Goal: Information Seeking & Learning: Learn about a topic

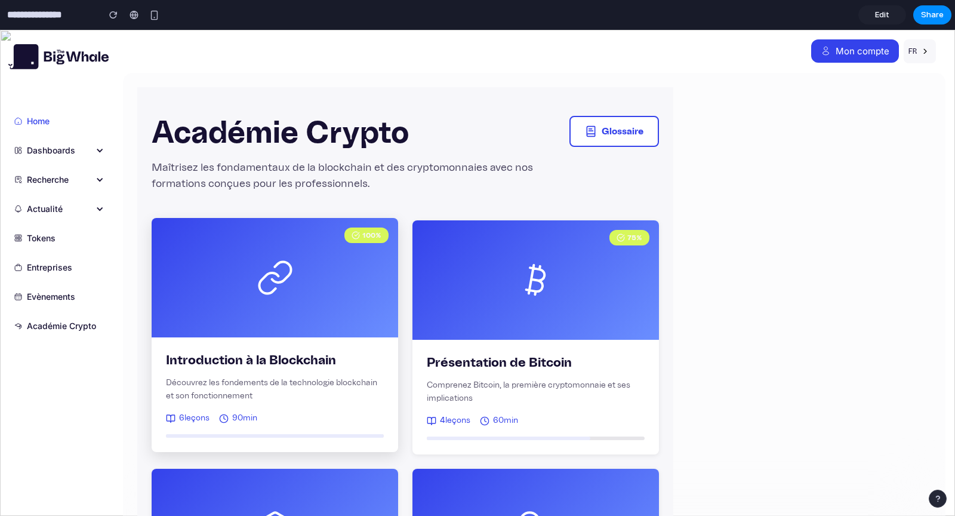
click at [272, 330] on div "100 %" at bounding box center [275, 277] width 246 height 119
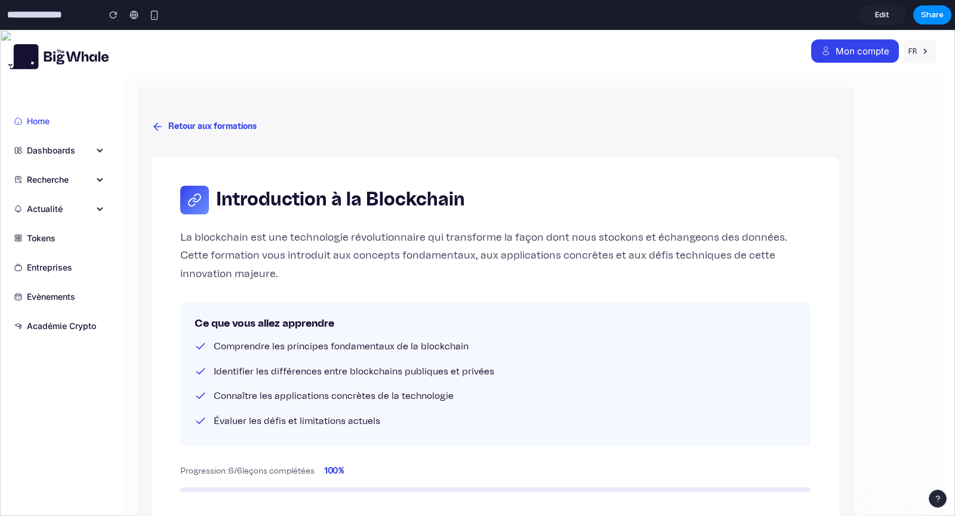
click at [200, 125] on button "Retour aux formations" at bounding box center [204, 127] width 105 height 22
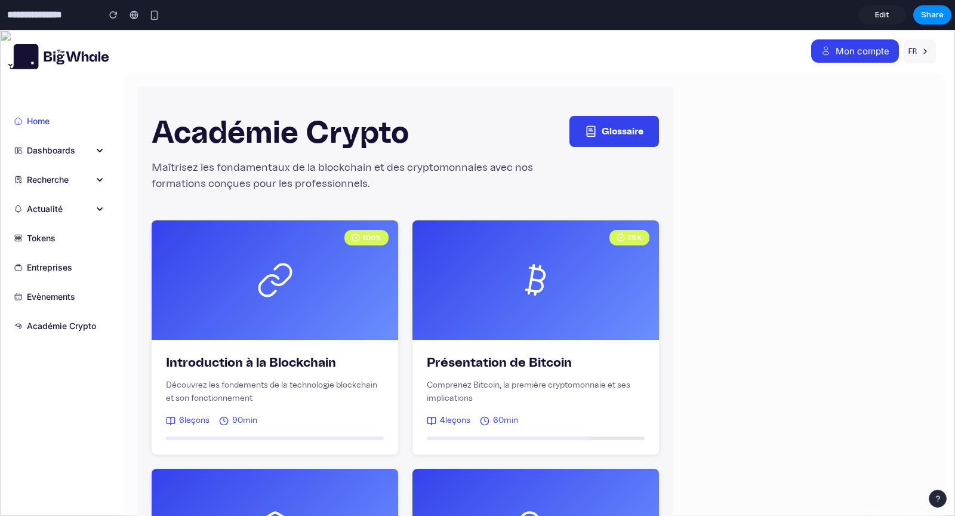
click at [615, 134] on button "Glossaire" at bounding box center [614, 131] width 90 height 31
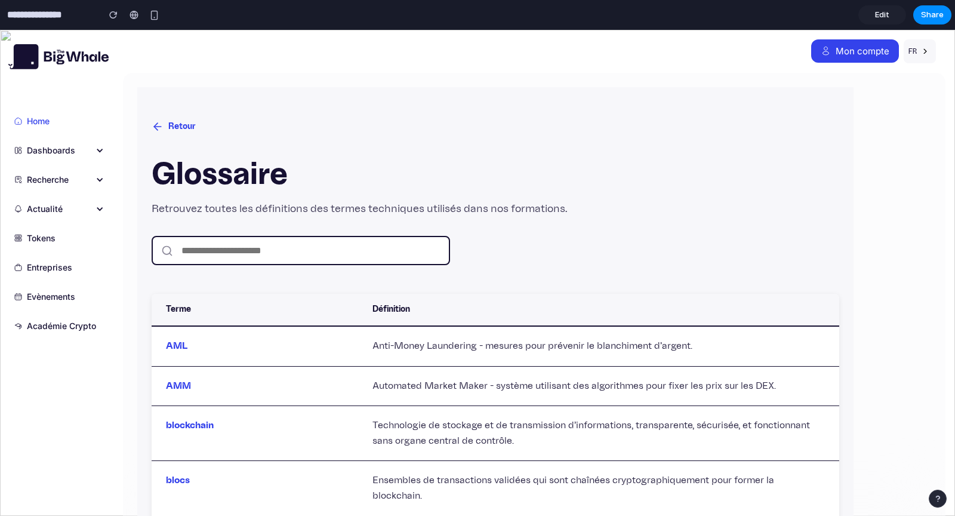
click at [157, 128] on icon at bounding box center [158, 127] width 12 height 12
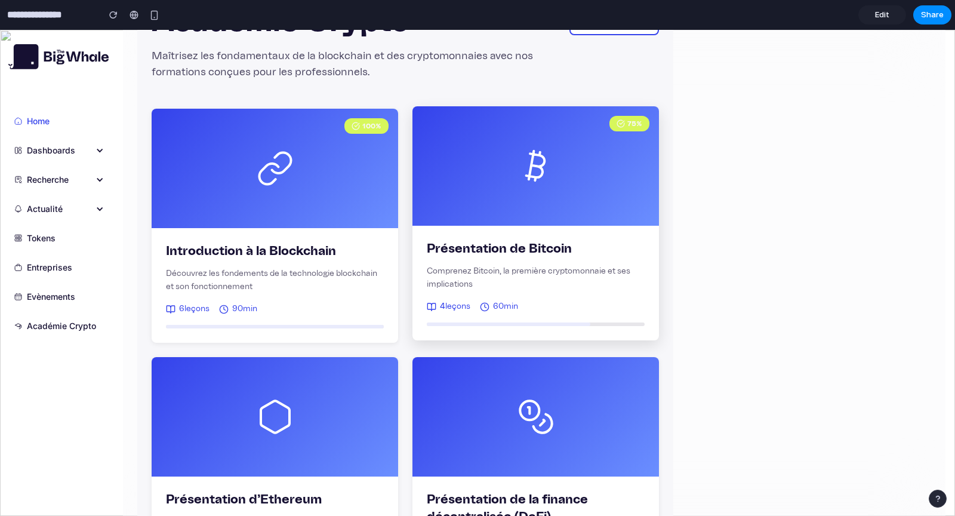
scroll to position [111, 0]
click at [513, 200] on div "75 %" at bounding box center [535, 166] width 246 height 119
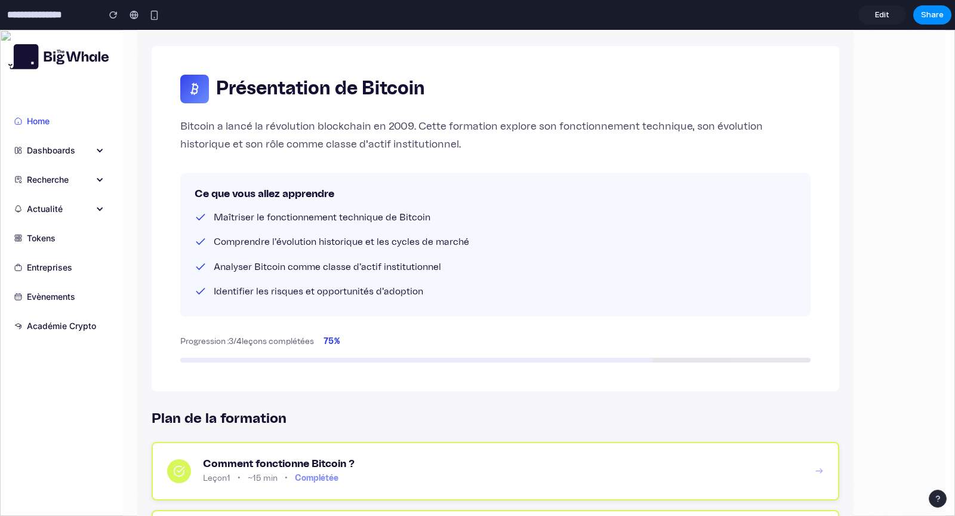
scroll to position [341, 0]
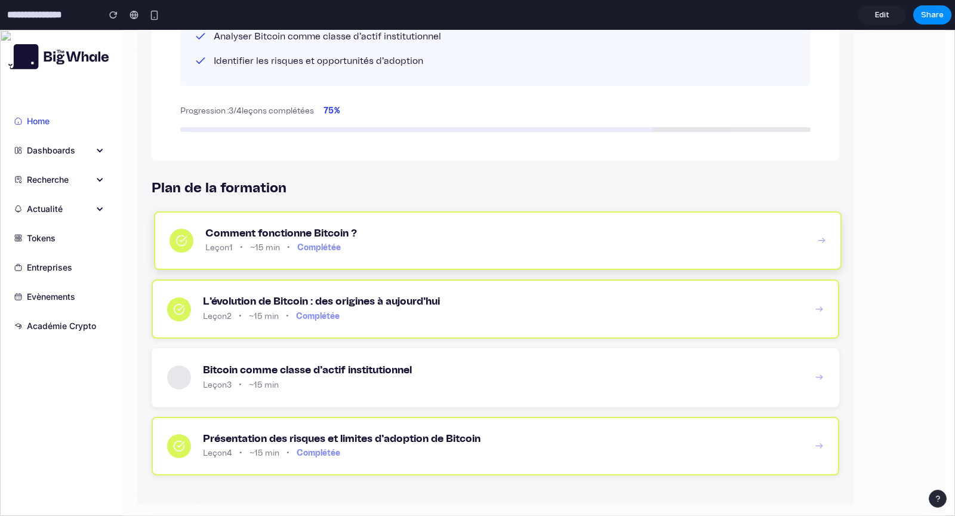
click at [533, 227] on h3 "Comment fonctionne Bitcoin ?" at bounding box center [505, 233] width 600 height 13
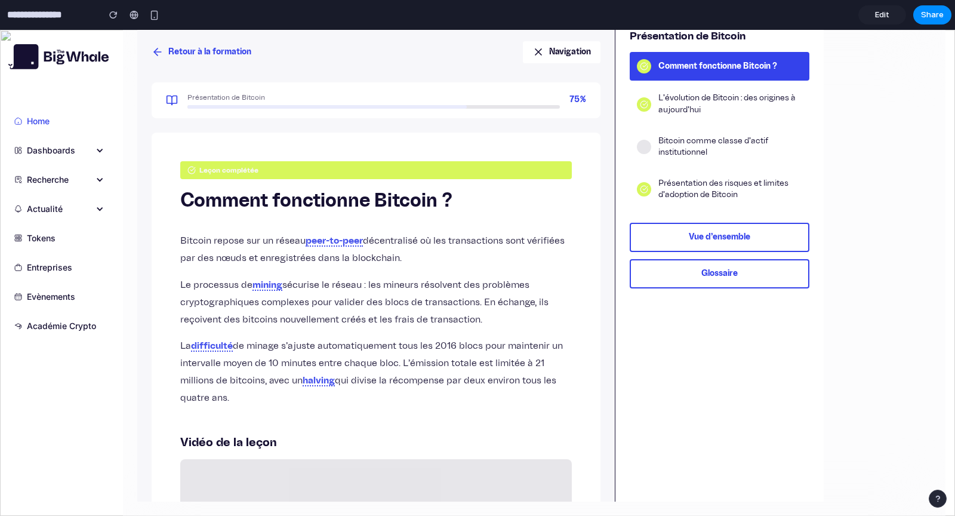
scroll to position [0, 0]
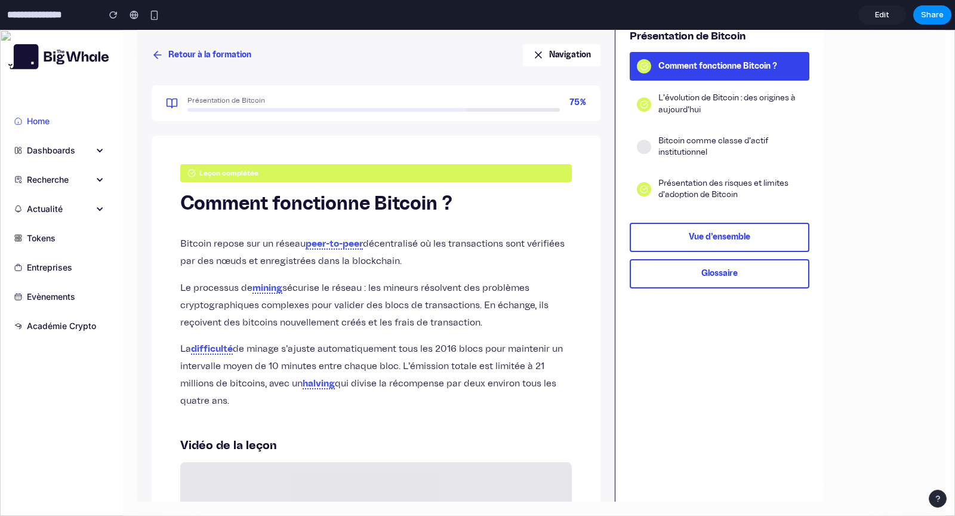
click at [178, 55] on button "Retour à la formation" at bounding box center [202, 55] width 100 height 22
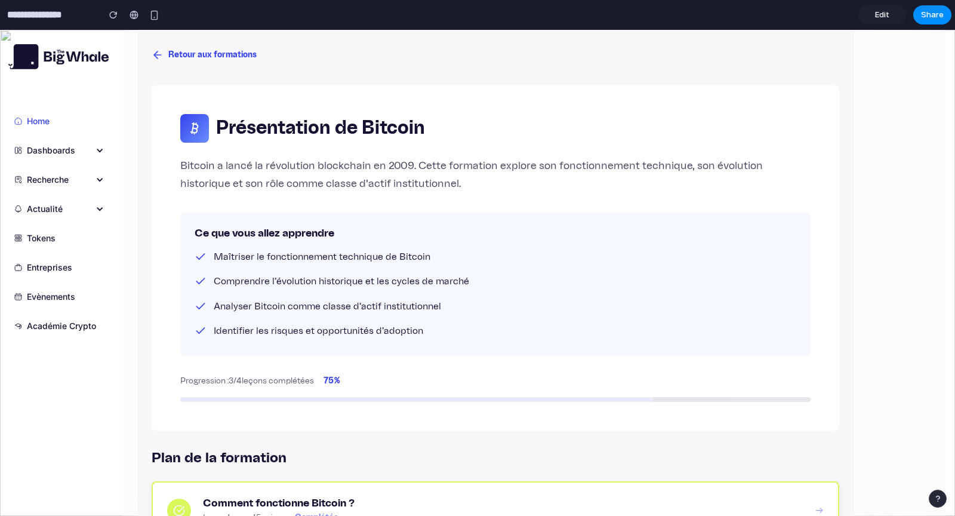
click at [178, 55] on button "Retour aux formations" at bounding box center [204, 55] width 105 height 22
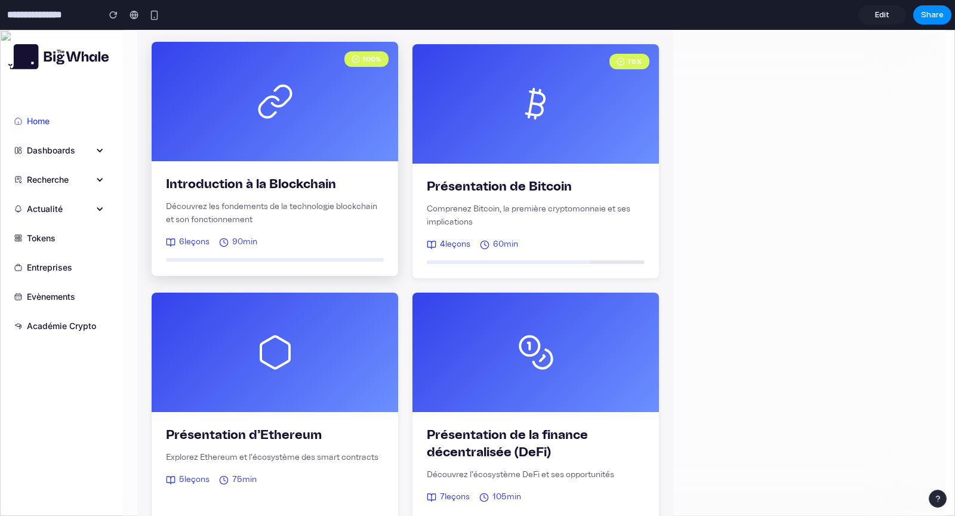
scroll to position [177, 0]
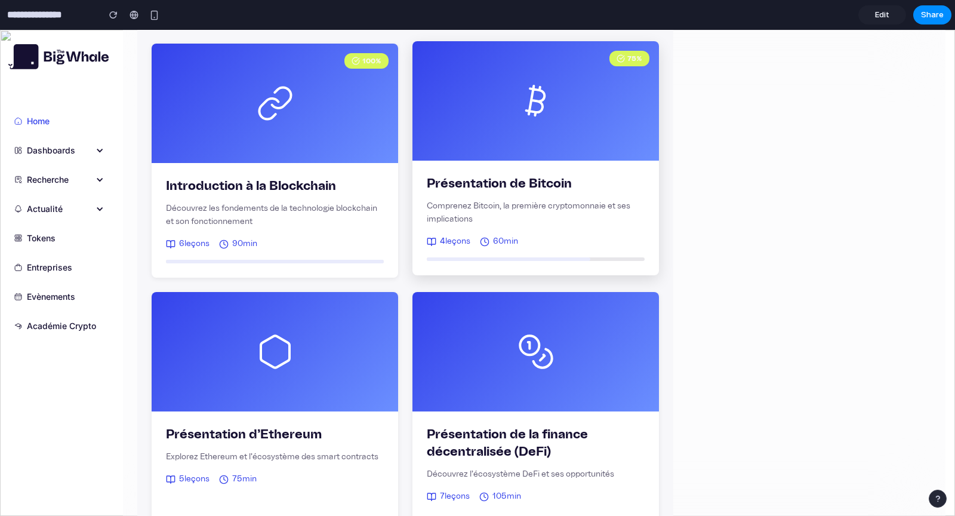
click at [490, 154] on div "75 %" at bounding box center [535, 100] width 246 height 119
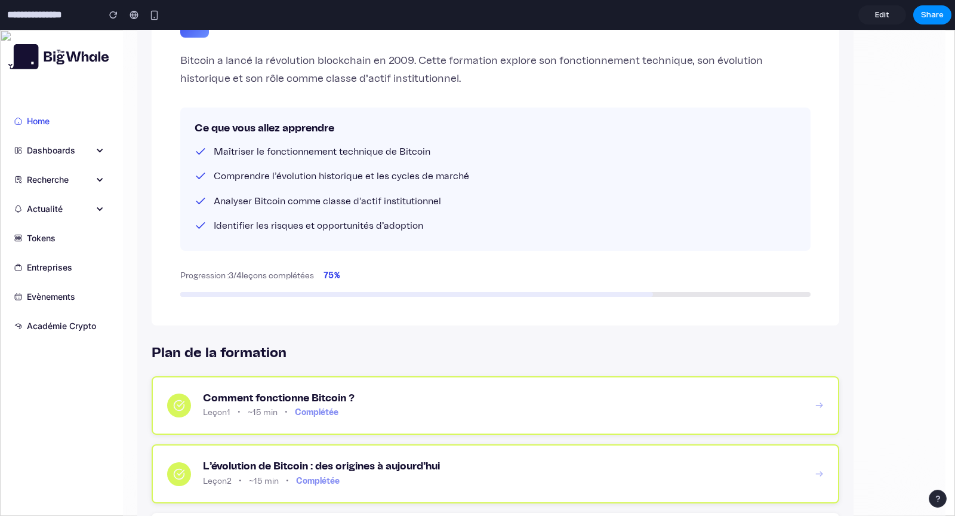
scroll to position [341, 0]
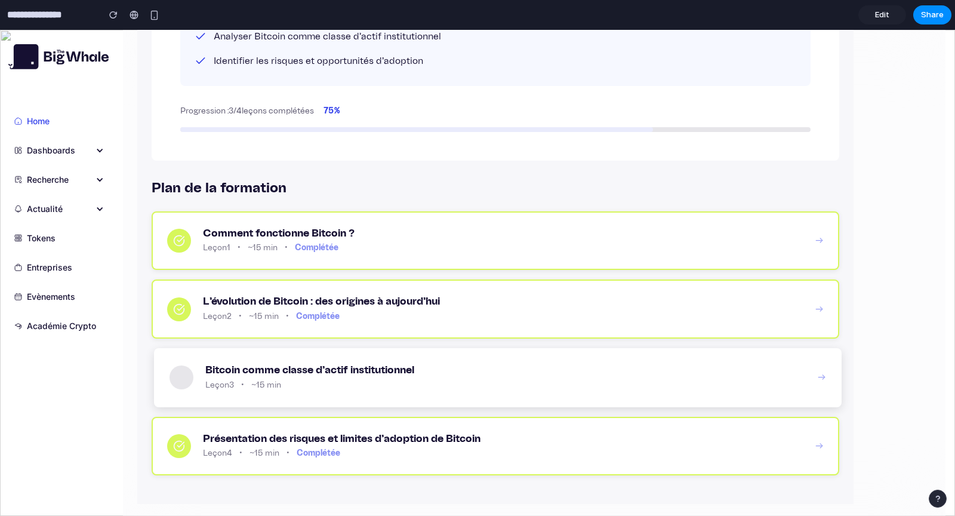
click at [317, 376] on div "Bitcoin comme classe d'actif institutionnel Leçon 3 • ~15 min" at bounding box center [505, 377] width 600 height 28
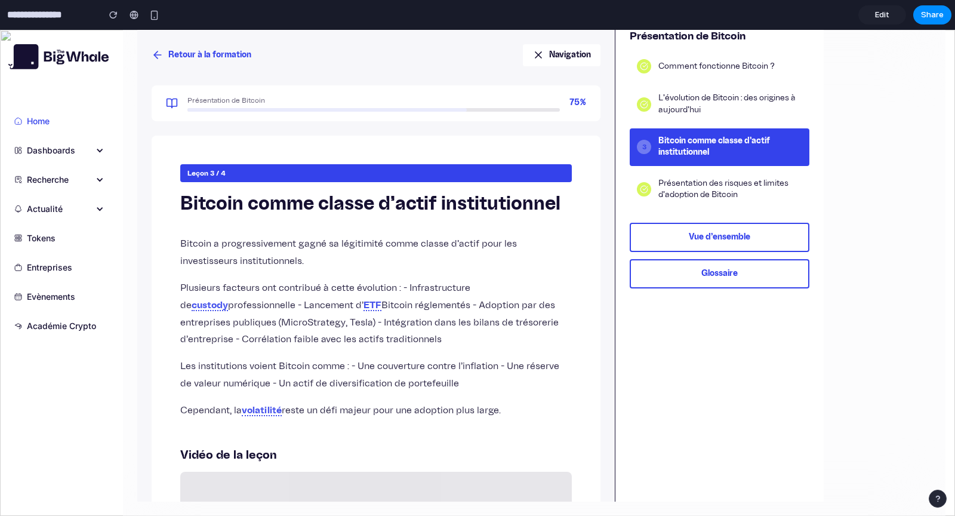
scroll to position [342, 0]
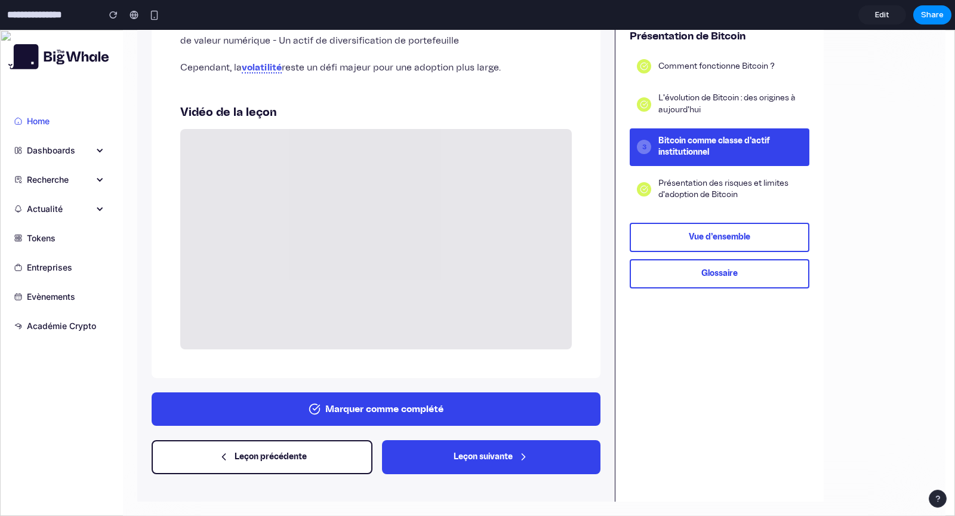
click at [338, 403] on button "Marquer comme complété" at bounding box center [376, 408] width 449 height 33
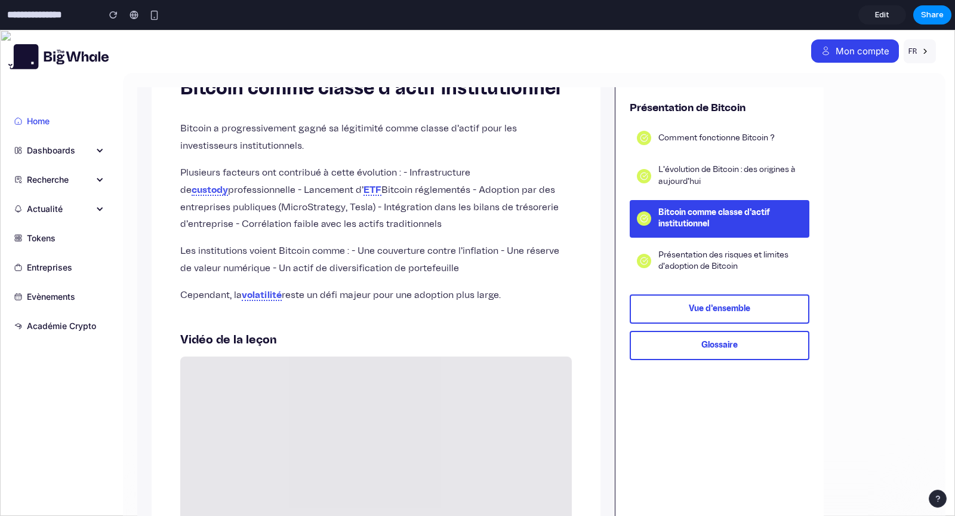
scroll to position [187, 0]
click at [695, 353] on button "Glossaire" at bounding box center [719, 345] width 180 height 29
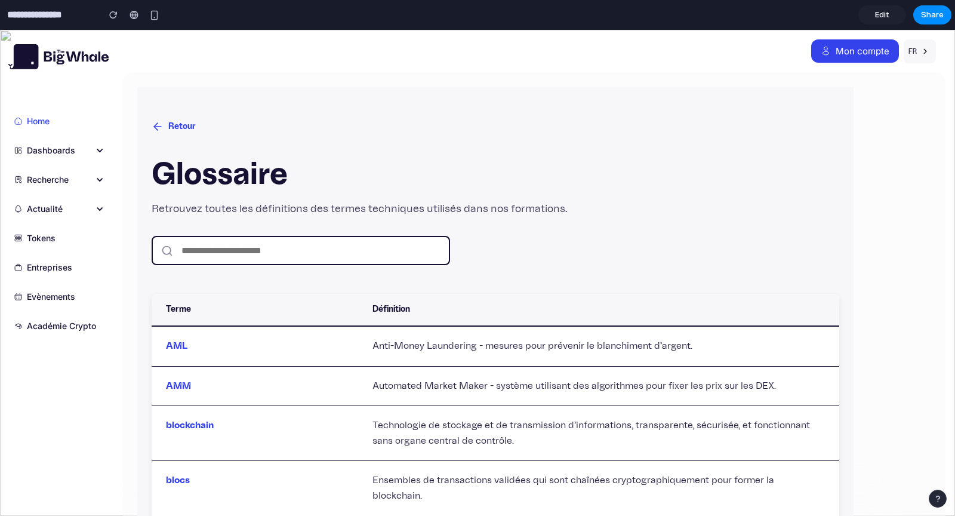
click at [174, 125] on button "Retour" at bounding box center [174, 127] width 44 height 22
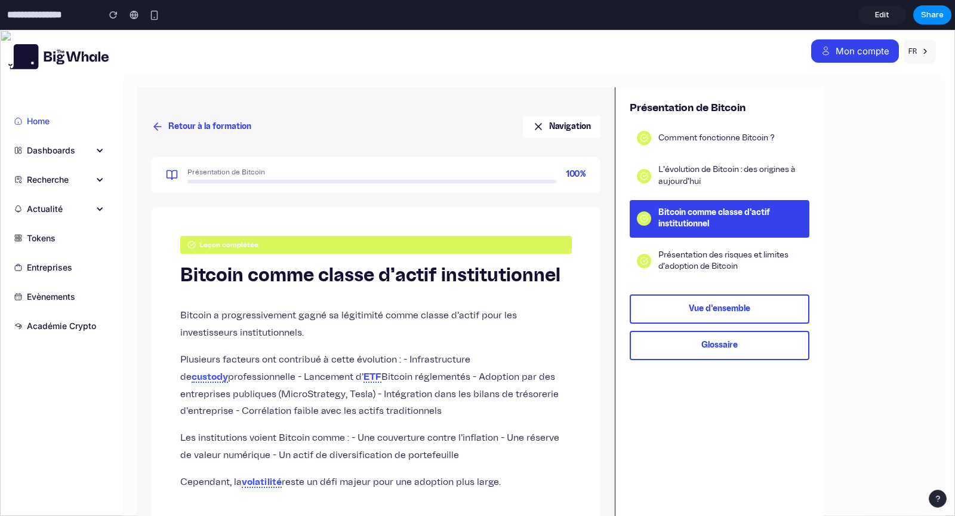
click at [174, 125] on button "Retour à la formation" at bounding box center [202, 127] width 100 height 22
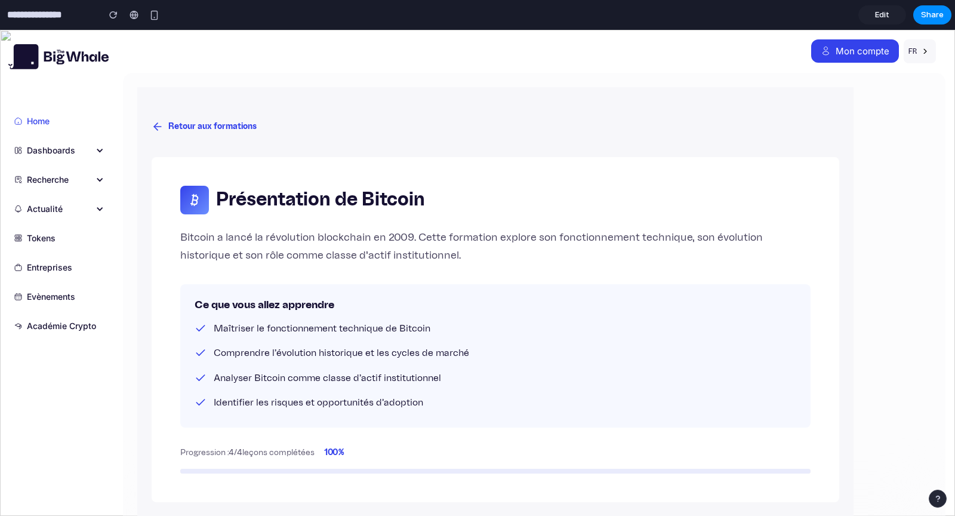
click at [174, 125] on button "Retour aux formations" at bounding box center [204, 127] width 105 height 22
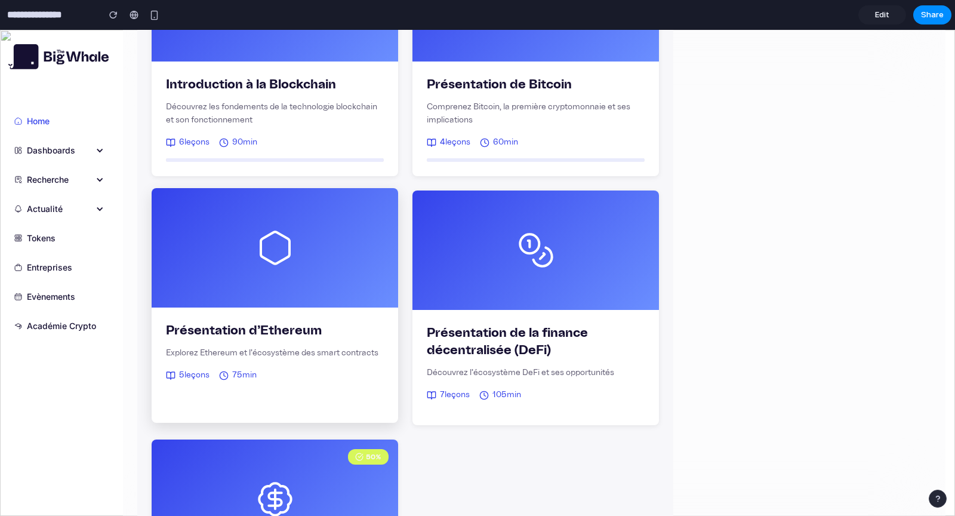
scroll to position [478, 0]
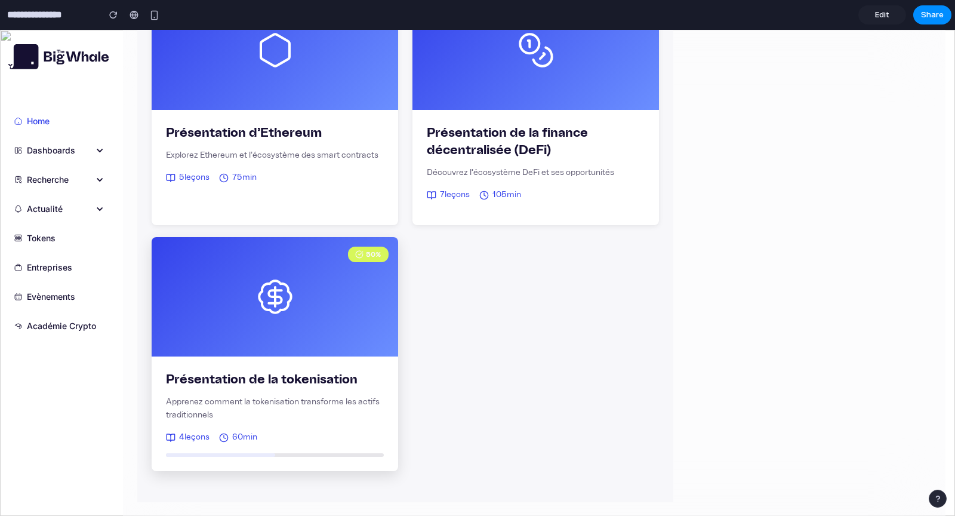
click at [277, 395] on p "Apprenez comment la tokenisation transforme les actifs traditionnels" at bounding box center [275, 408] width 218 height 27
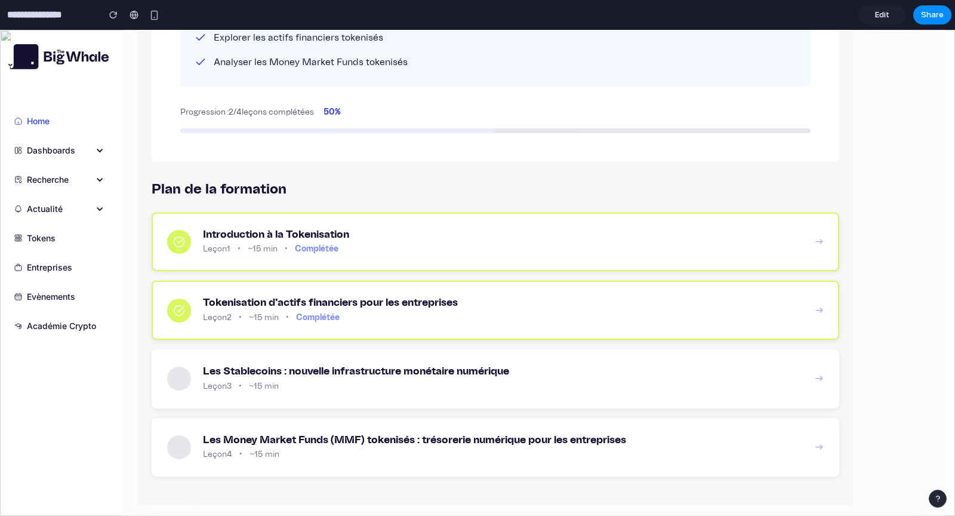
scroll to position [0, 0]
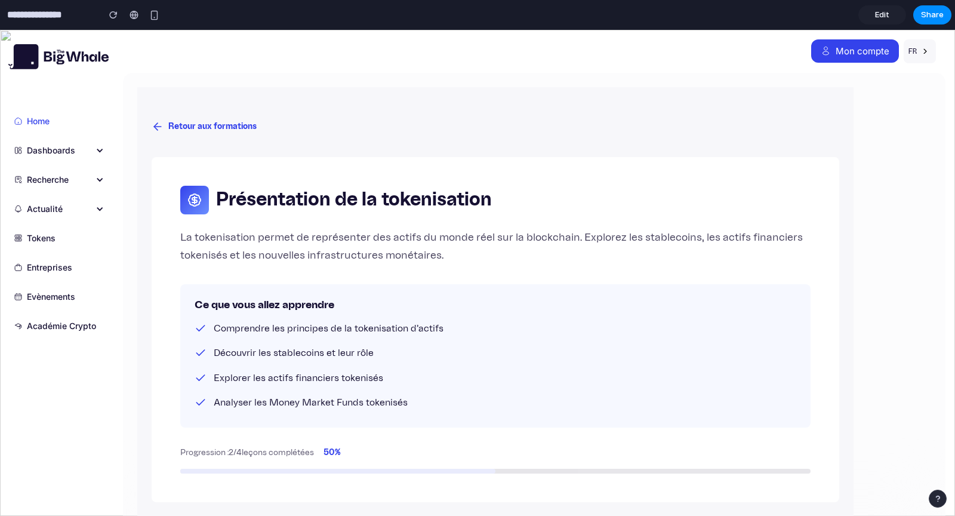
click at [215, 124] on button "Retour aux formations" at bounding box center [204, 127] width 105 height 22
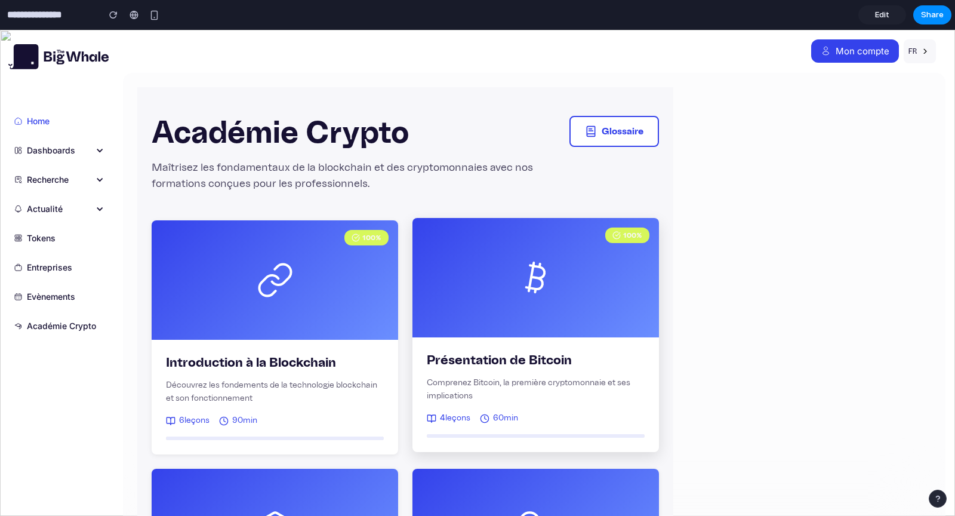
scroll to position [37, 0]
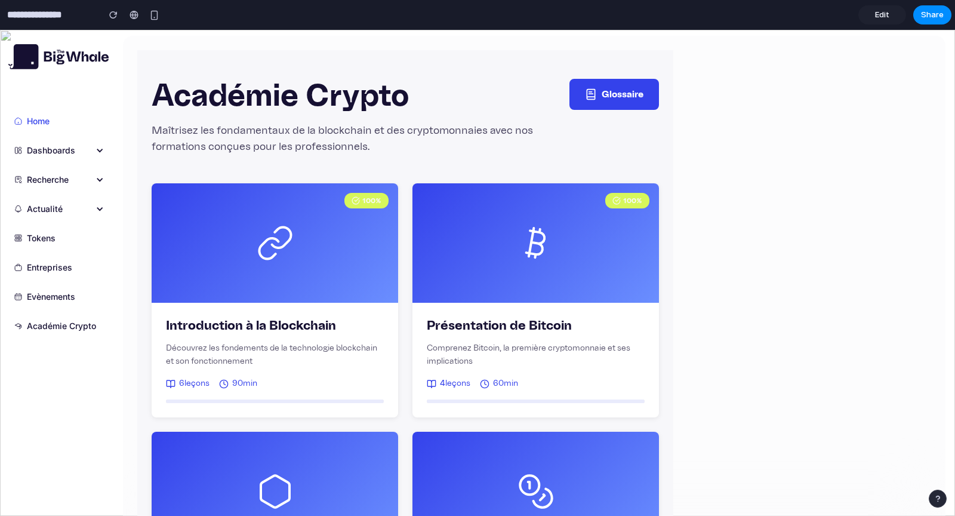
click at [615, 87] on button "Glossaire" at bounding box center [614, 94] width 90 height 31
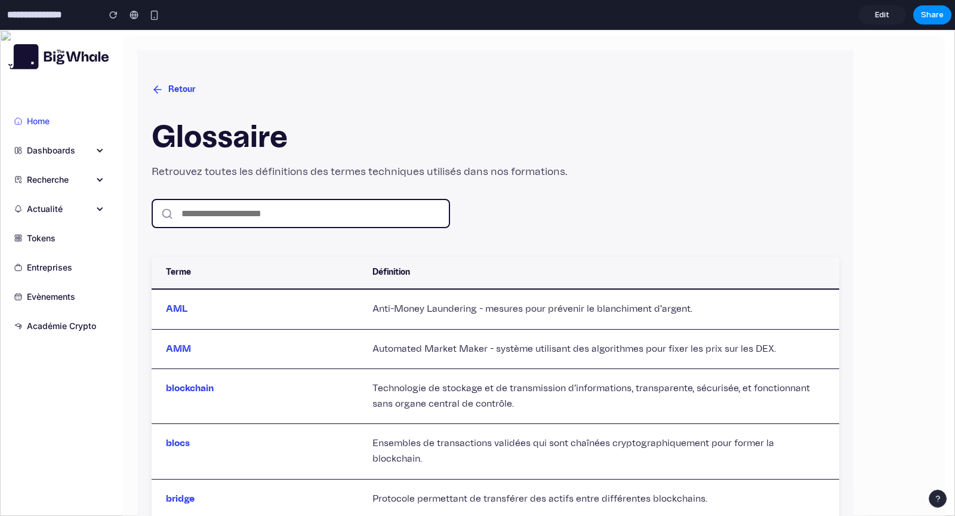
click at [175, 85] on button "Retour" at bounding box center [174, 90] width 44 height 22
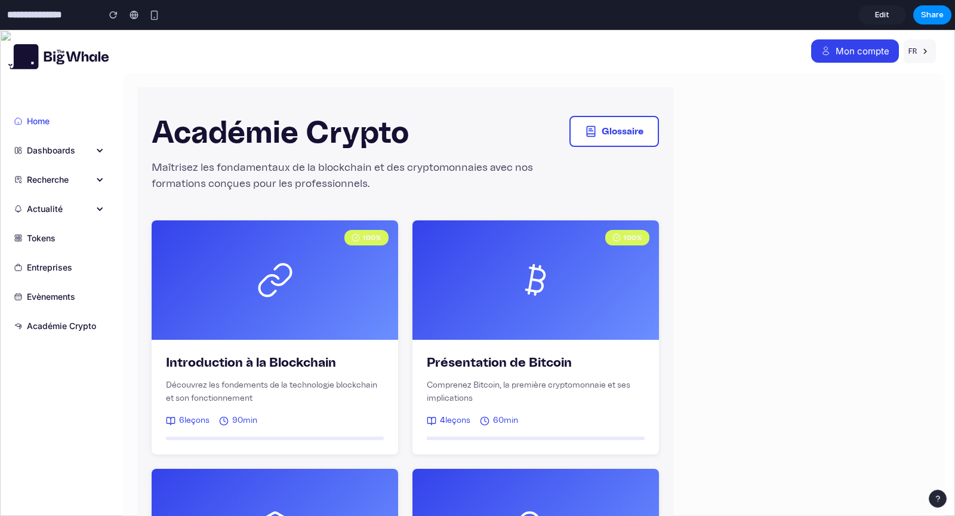
scroll to position [32, 0]
